Goal: Task Accomplishment & Management: Manage account settings

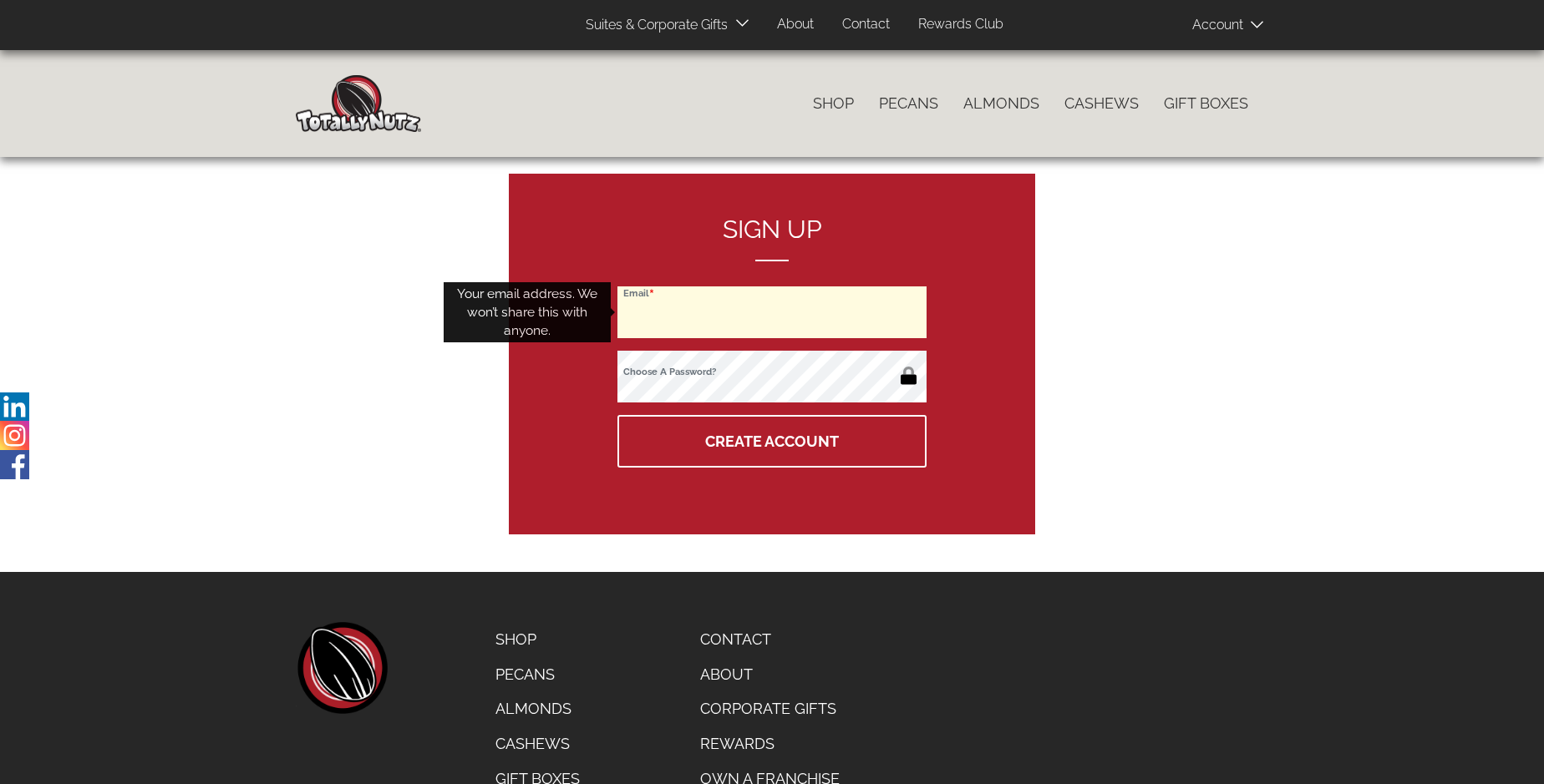
click at [772, 312] on input "Email" at bounding box center [772, 312] width 309 height 51
type input "[EMAIL_ADDRESS][DOMAIN_NAME]"
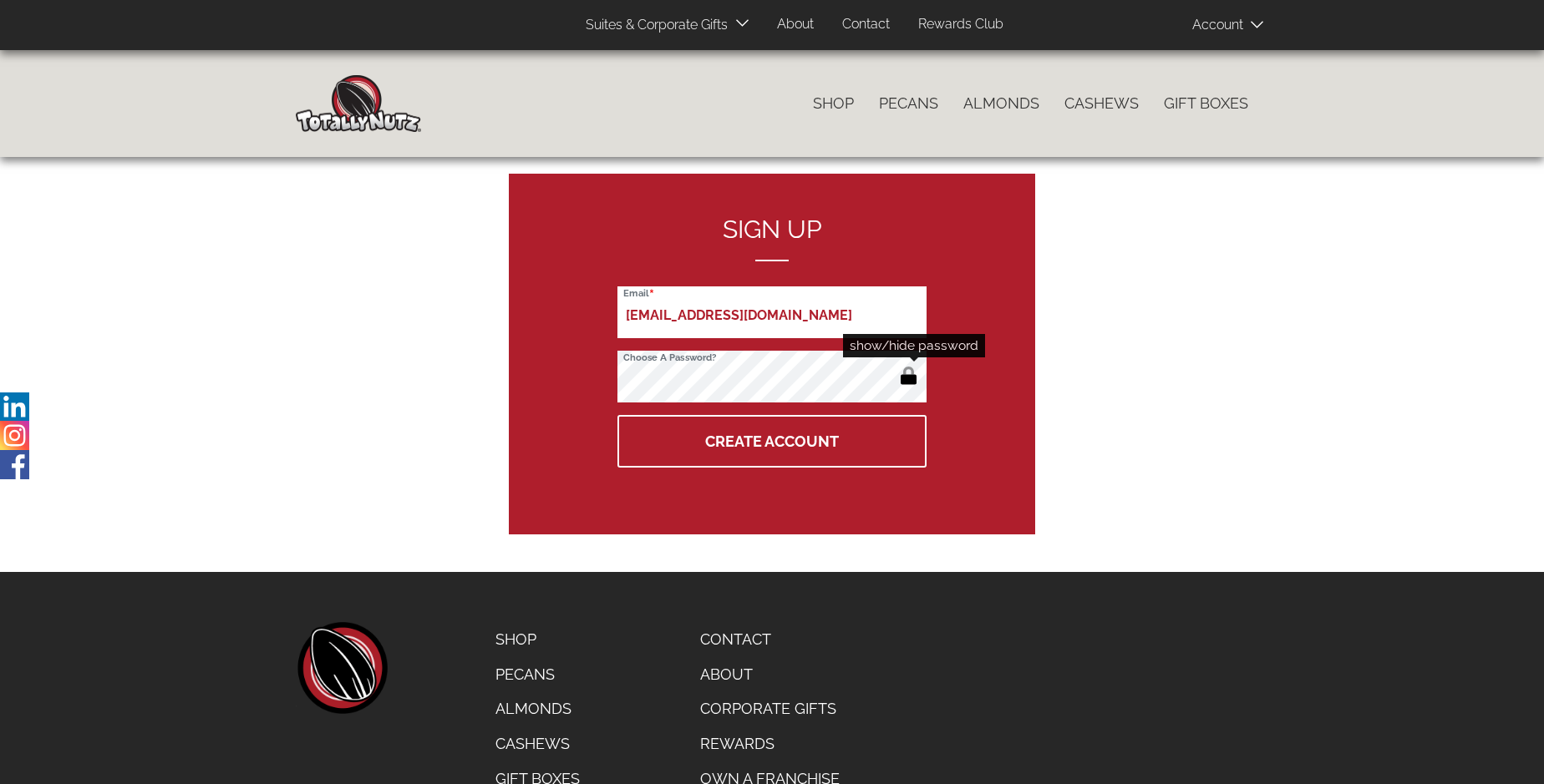
click at [909, 378] on button "button" at bounding box center [909, 377] width 28 height 27
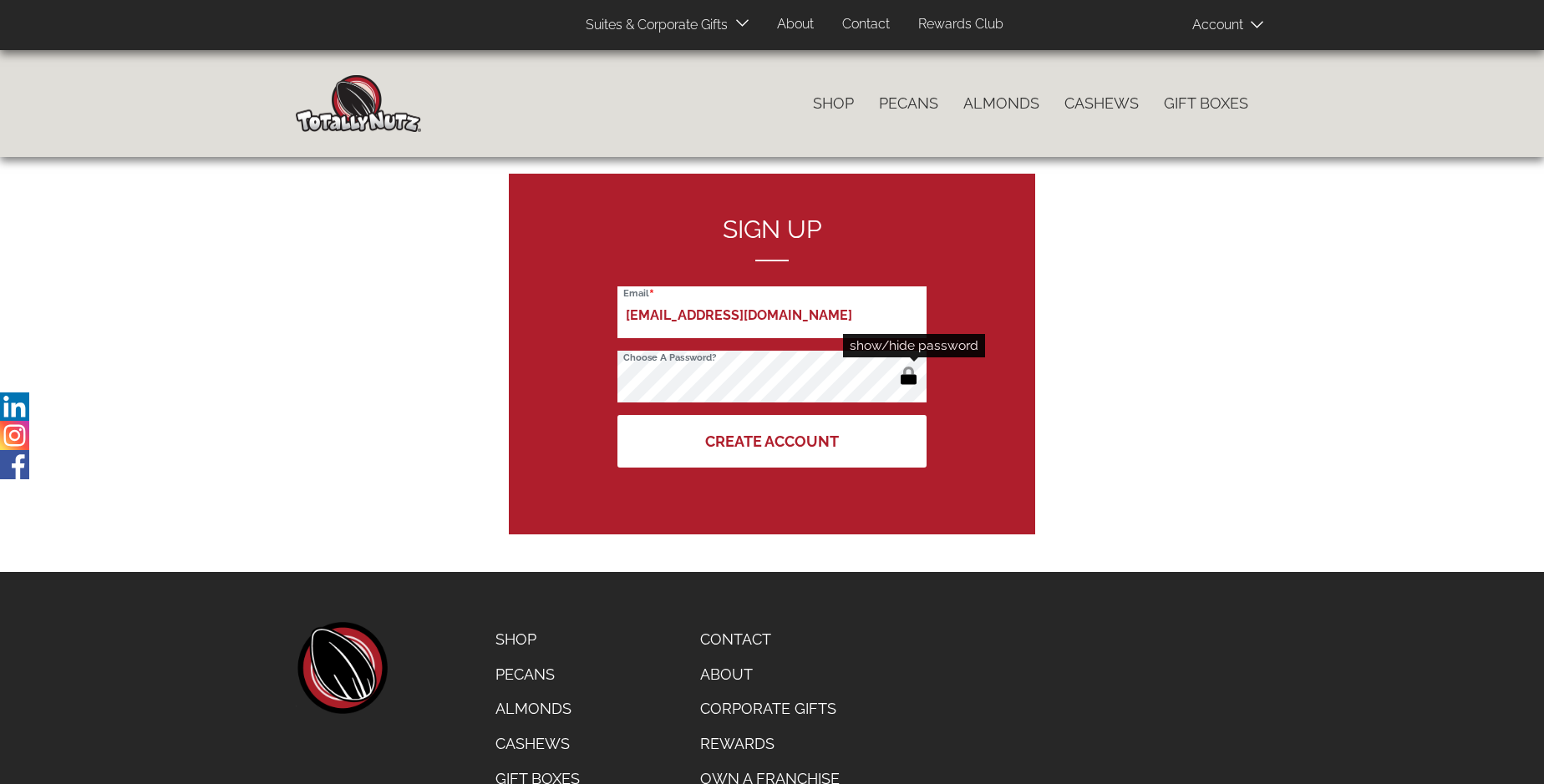
click at [772, 441] on button "Create Account" at bounding box center [772, 441] width 309 height 52
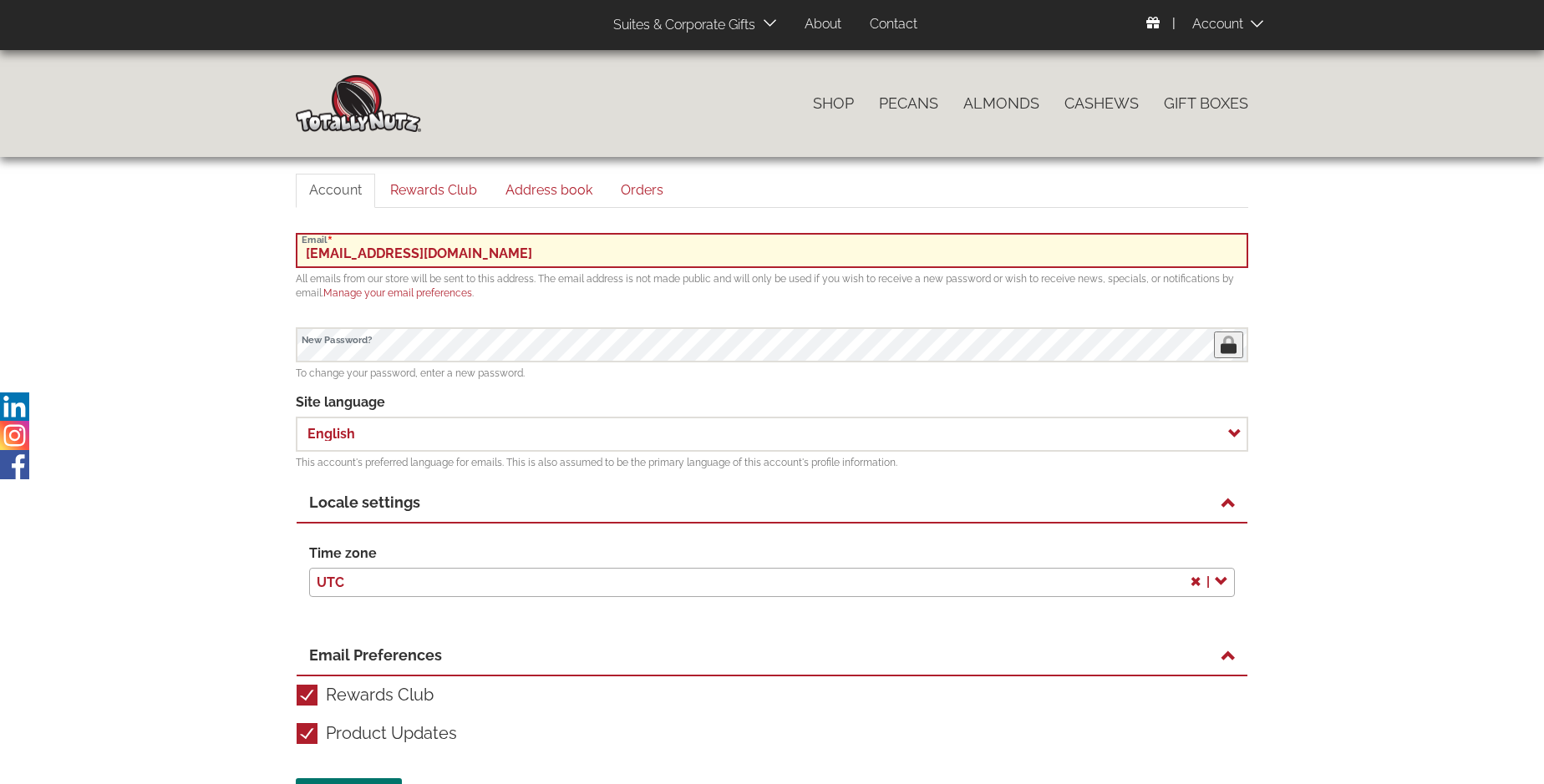
click at [772, 250] on input "[EMAIL_ADDRESS][DOMAIN_NAME]" at bounding box center [772, 251] width 953 height 35
type input "[EMAIL_ADDRESS][DOMAIN_NAME]"
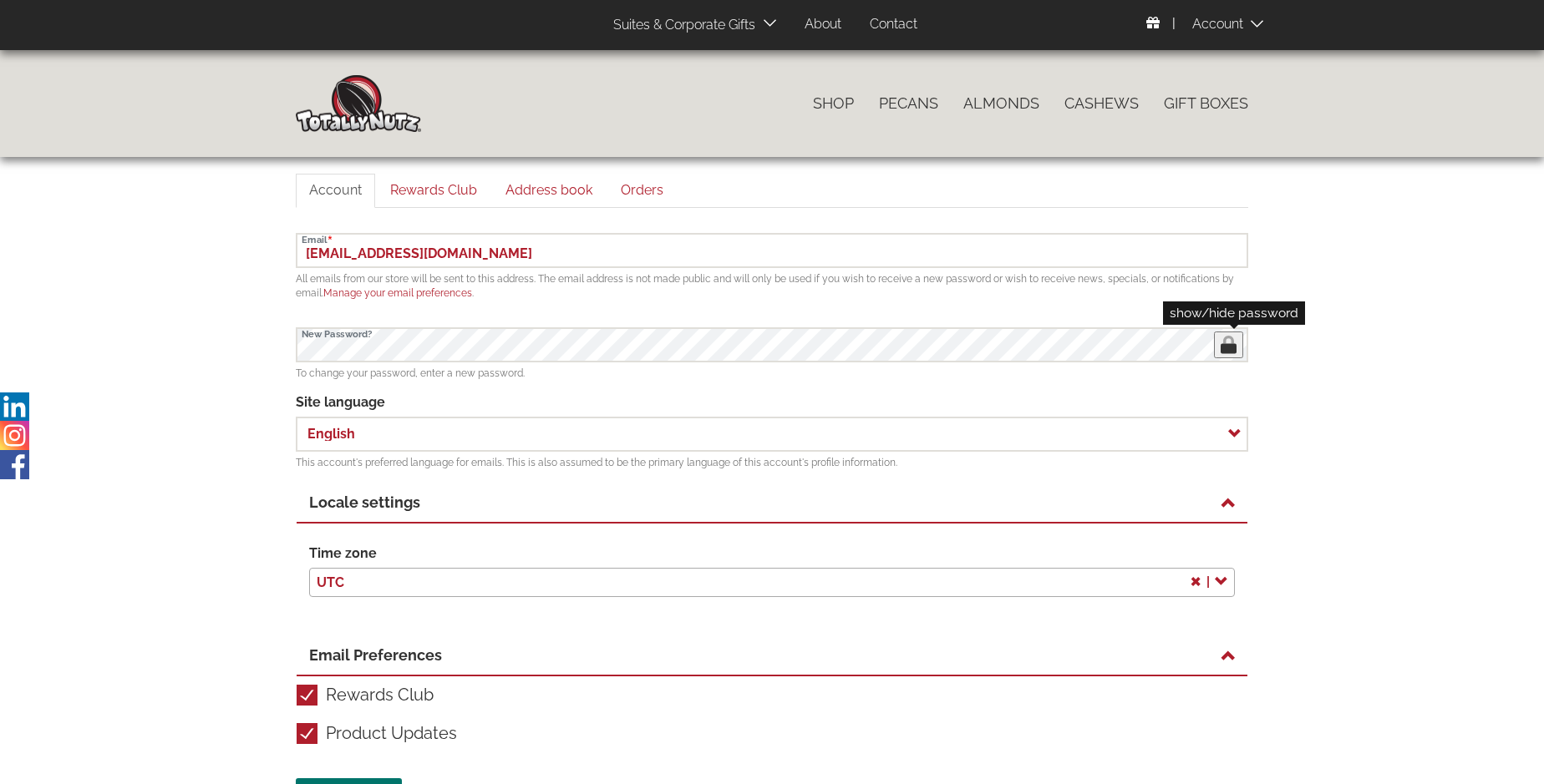
click at [1229, 345] on button "button" at bounding box center [1229, 345] width 29 height 27
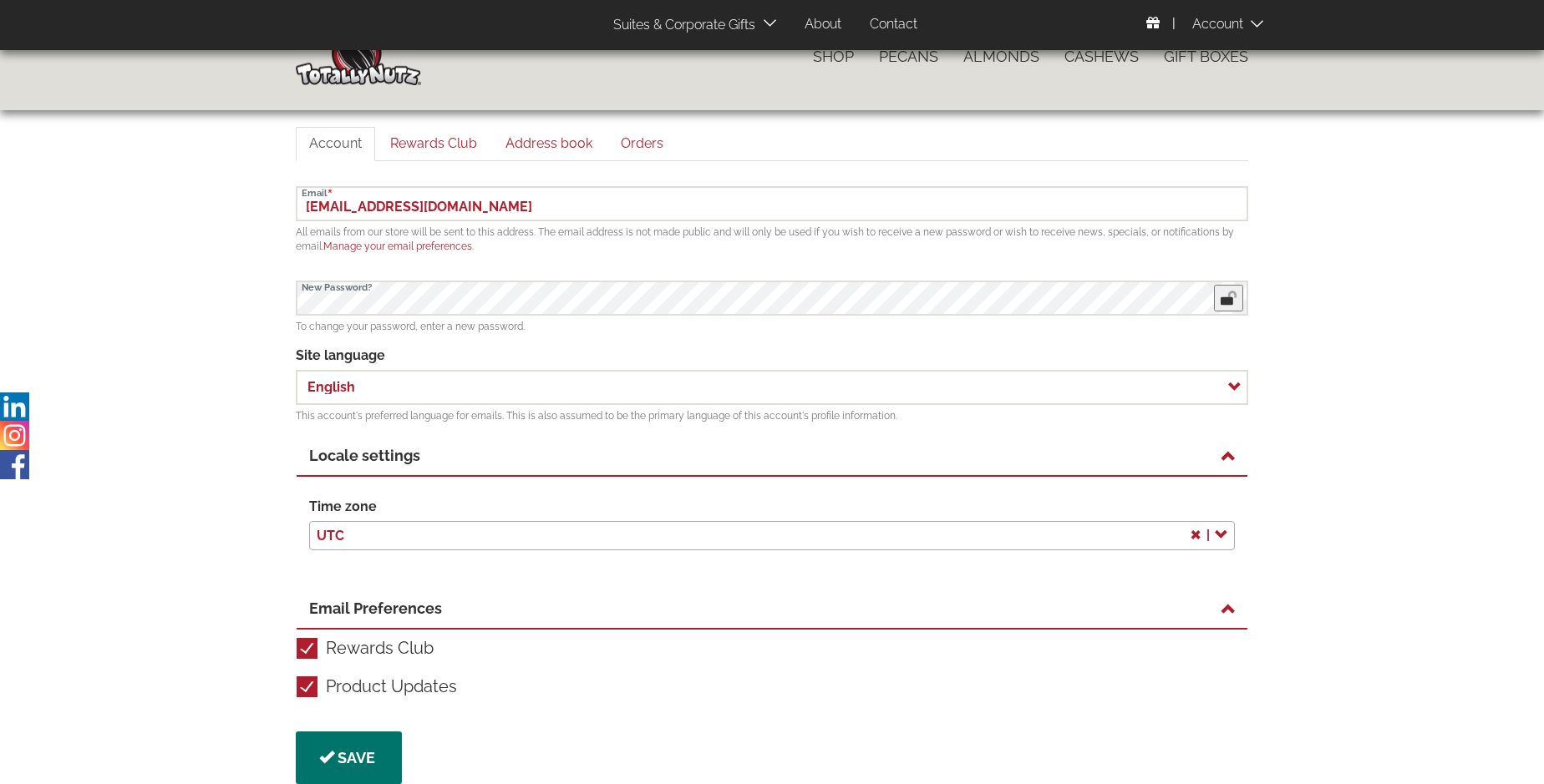
click at [1229, 298] on button "button" at bounding box center [1229, 298] width 29 height 27
click at [347, 757] on button "Save" at bounding box center [349, 757] width 106 height 52
